Goal: Task Accomplishment & Management: Manage account settings

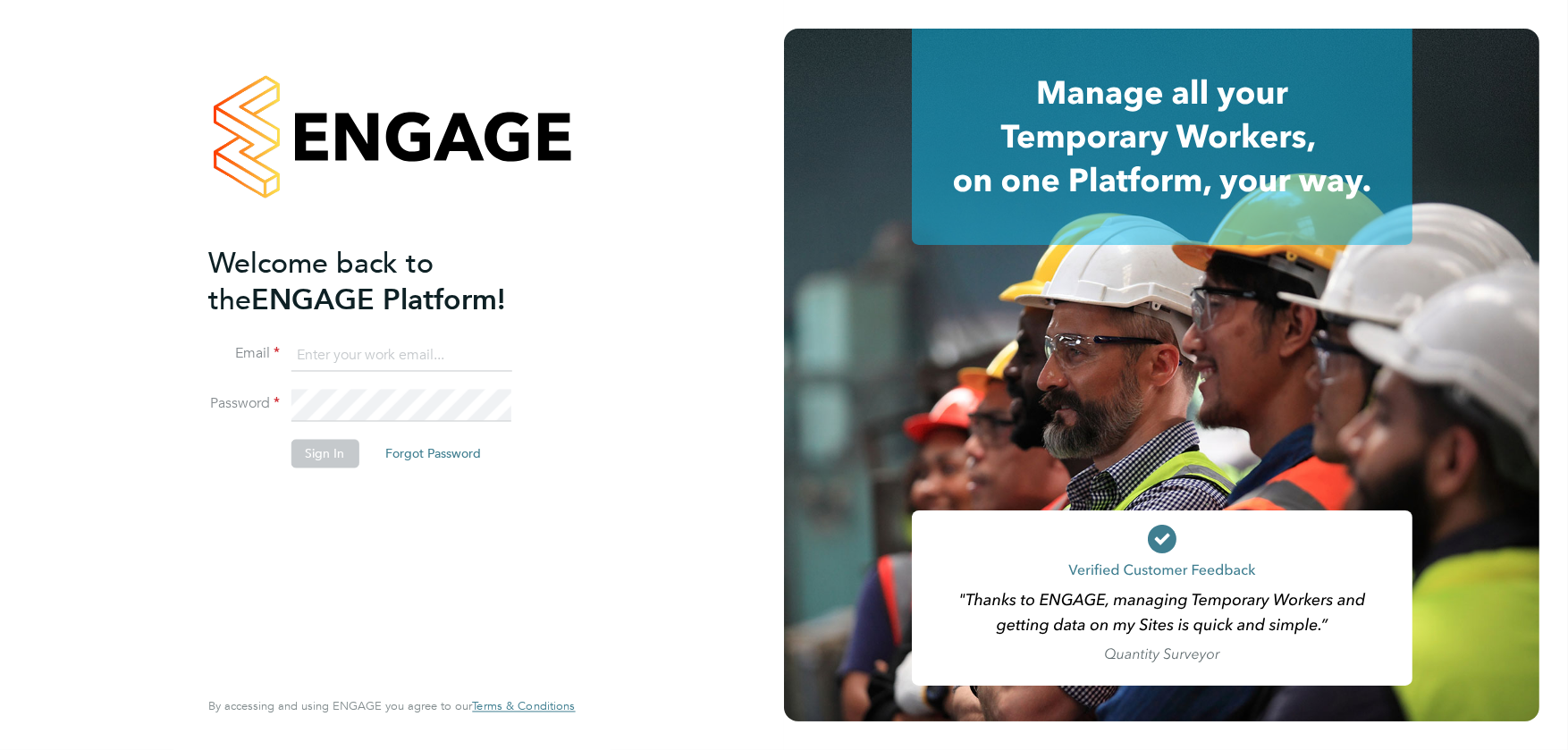
click at [408, 355] on input at bounding box center [400, 355] width 220 height 32
type input "stephen.harrison@vistry.co.uk"
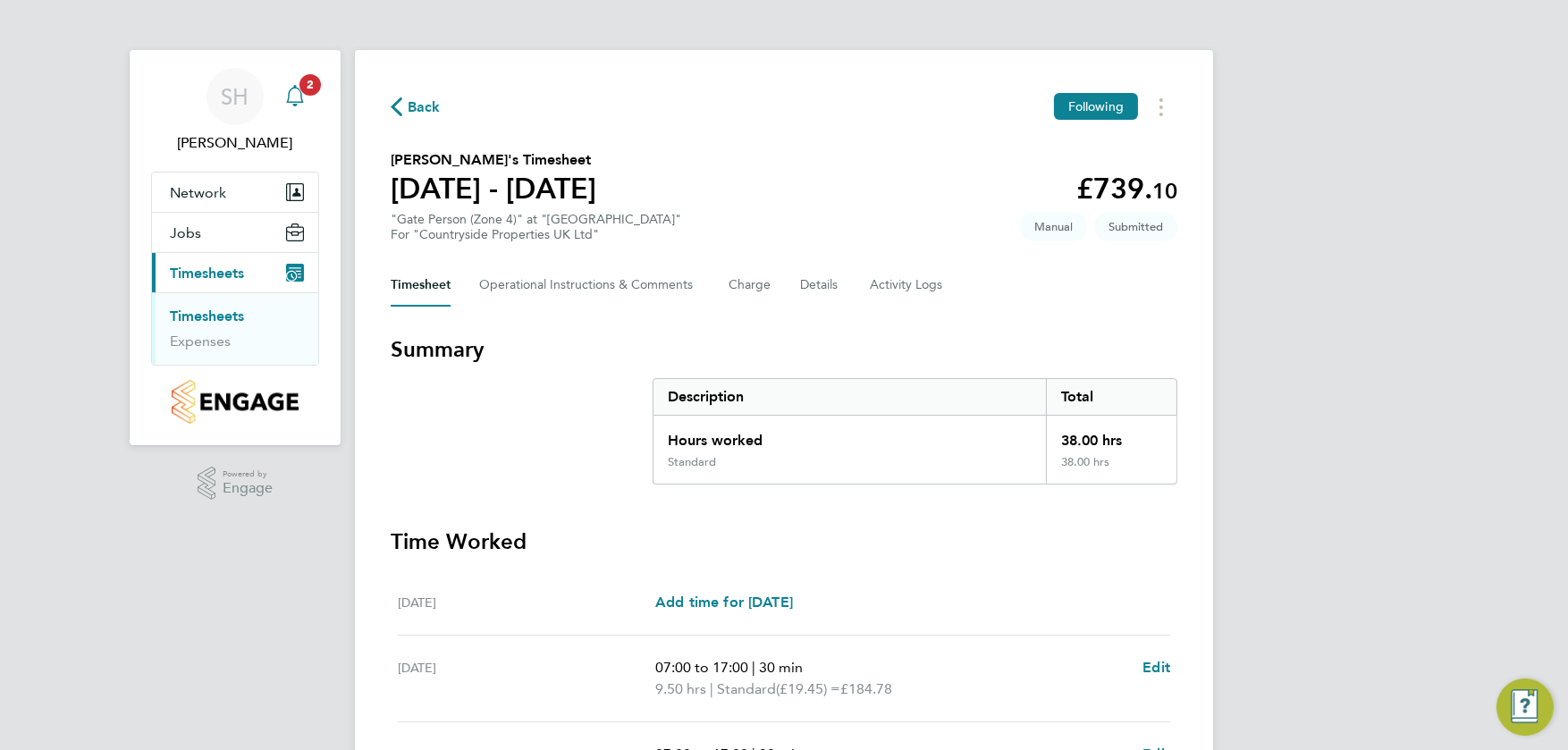
click at [308, 95] on span "2" at bounding box center [309, 84] width 21 height 21
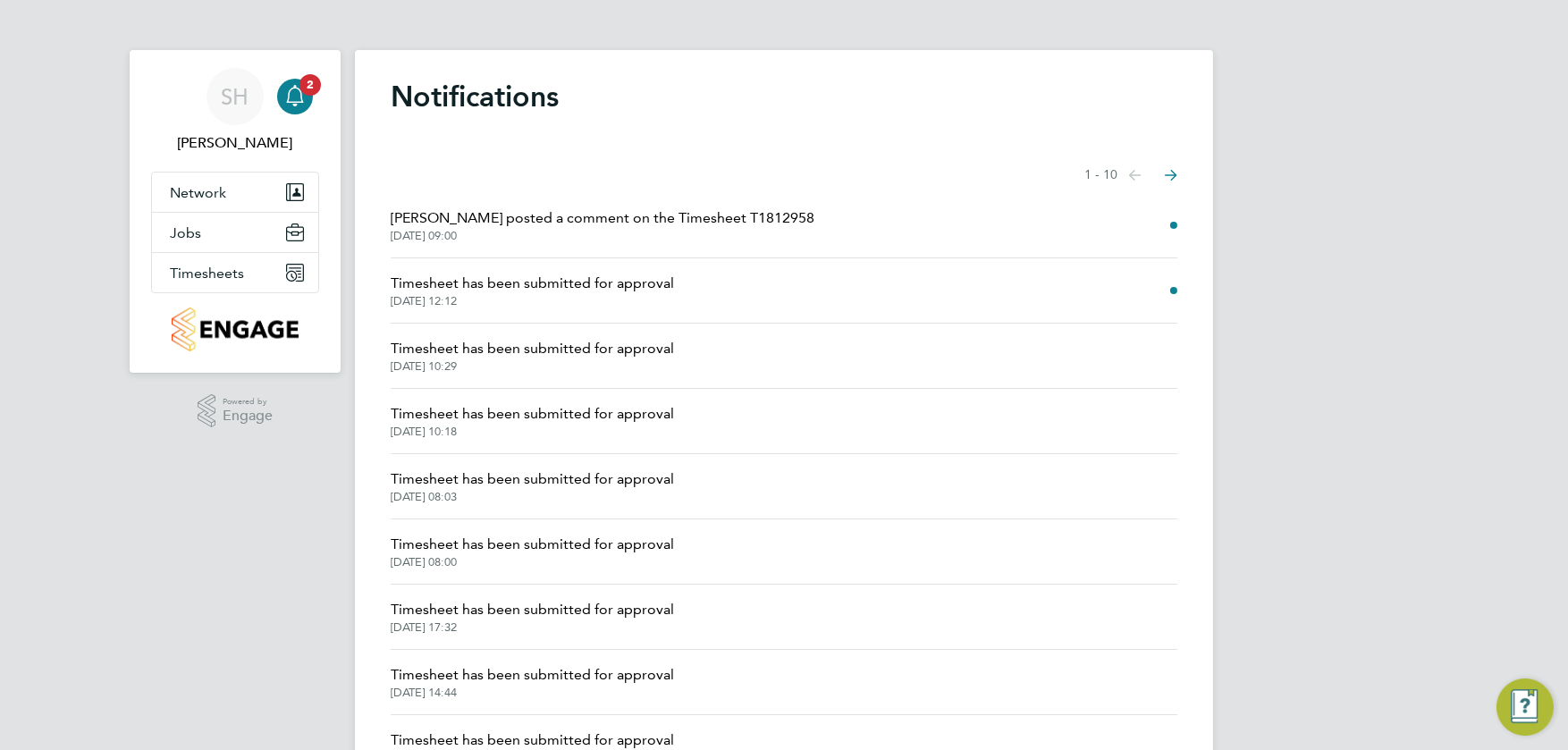
click at [520, 287] on span "Timesheet has been submitted for approval" at bounding box center [532, 283] width 284 height 21
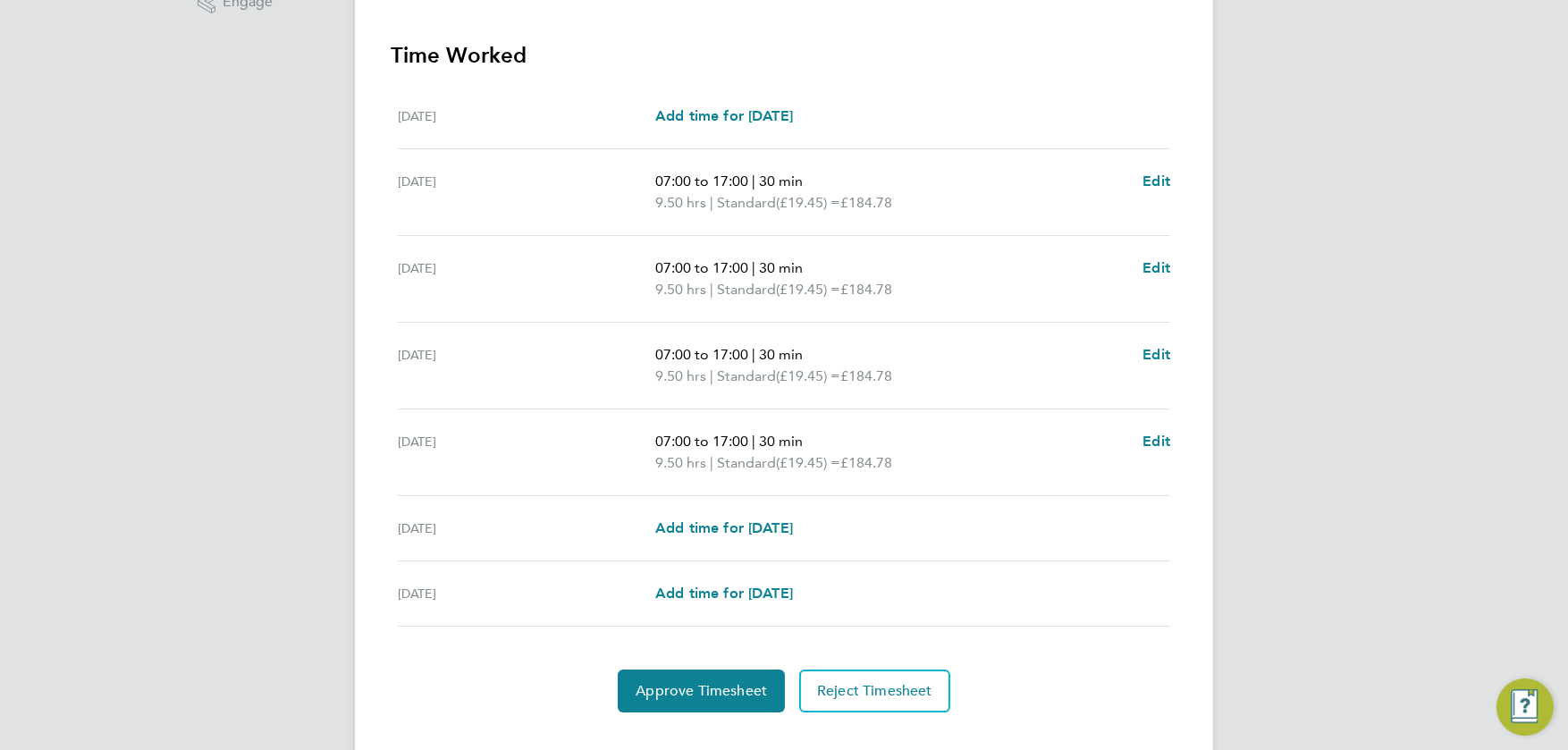
scroll to position [520, 0]
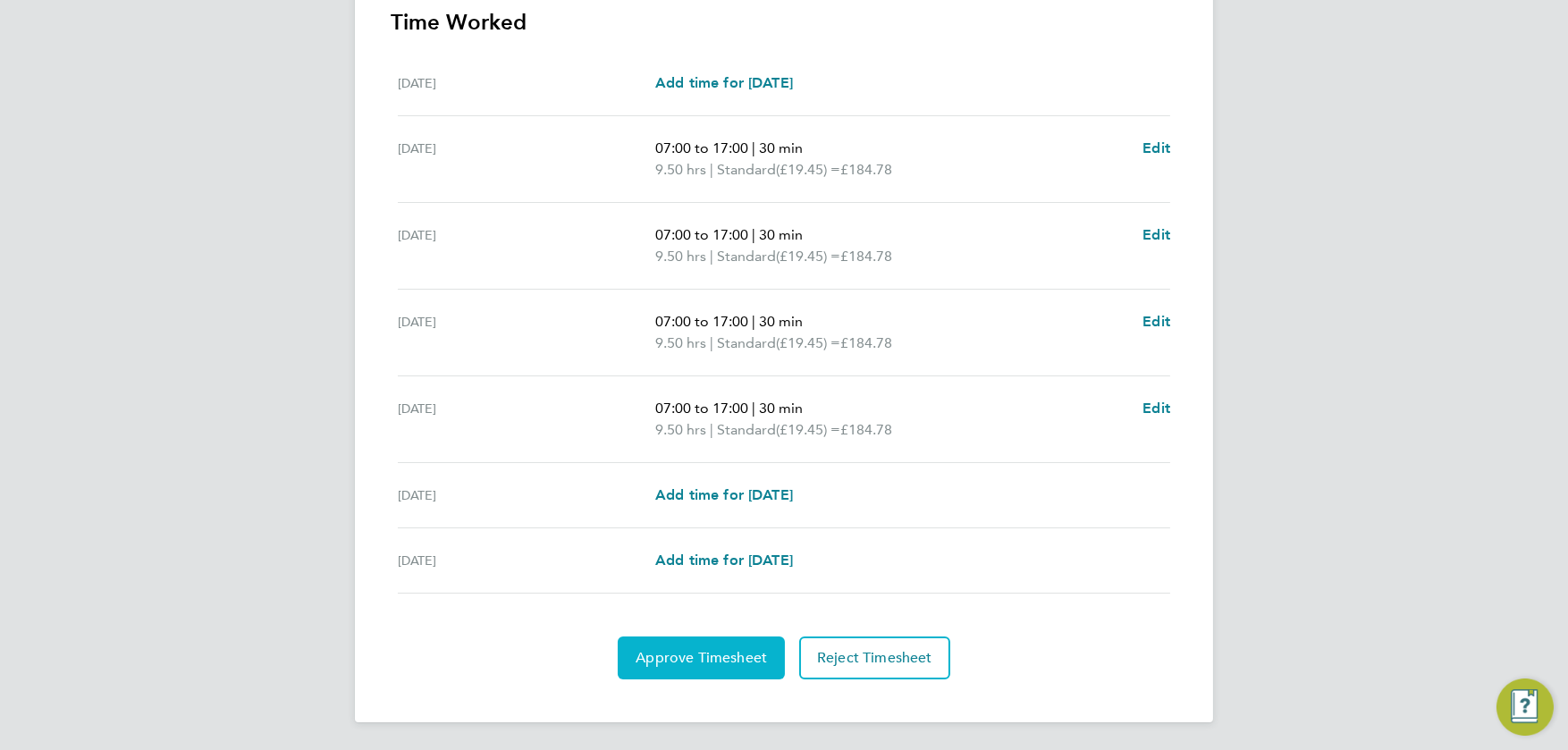
click at [704, 660] on span "Approve Timesheet" at bounding box center [700, 657] width 131 height 17
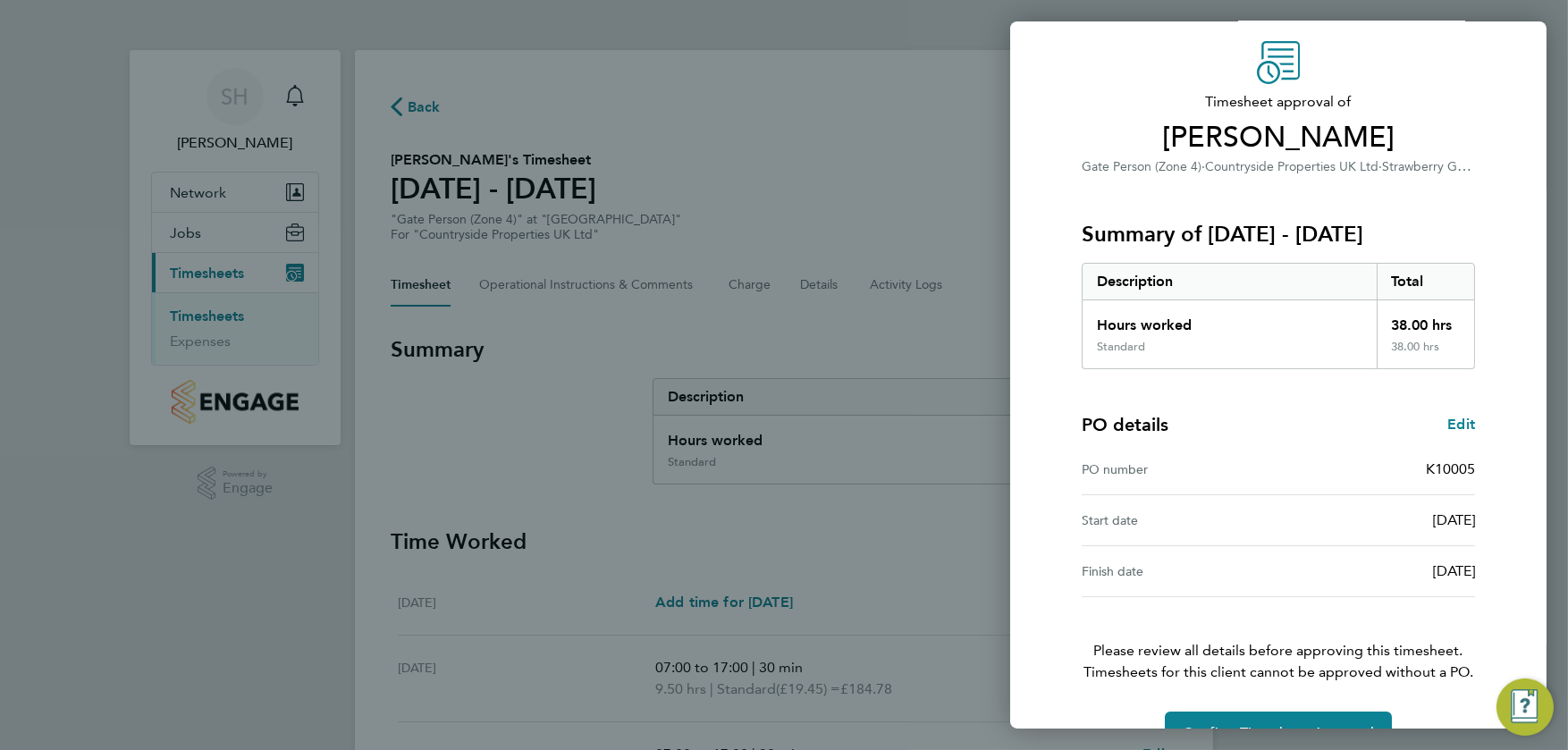
scroll to position [105, 0]
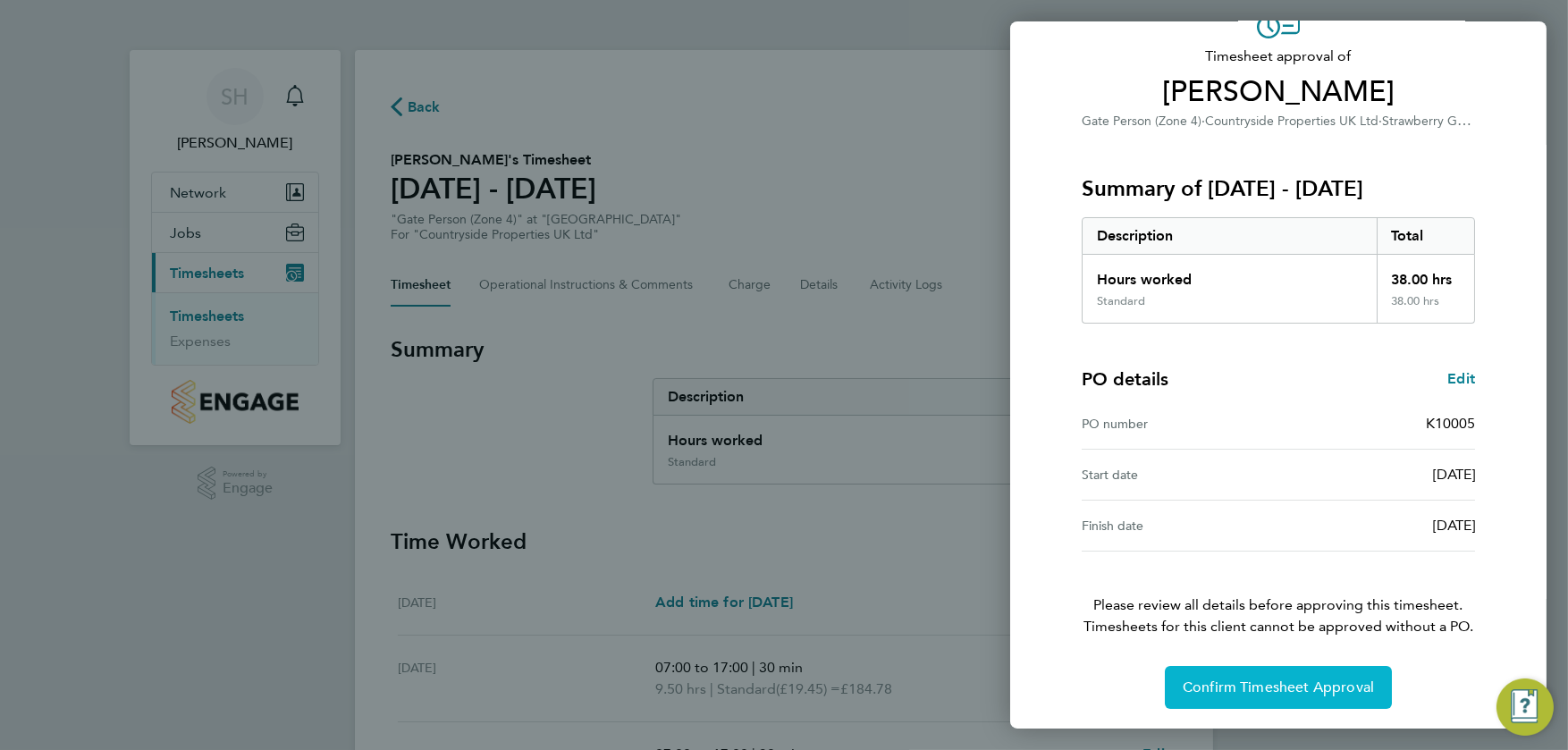
click at [1249, 686] on span "Confirm Timesheet Approval" at bounding box center [1278, 687] width 191 height 17
